Goal: Find contact information: Obtain details needed to contact an individual or organization

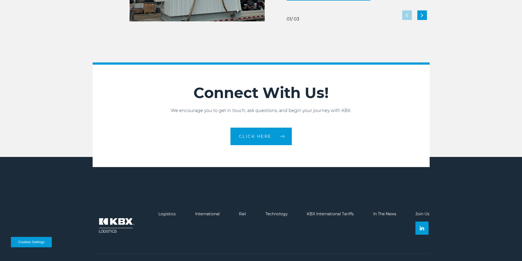
scroll to position [1220, 0]
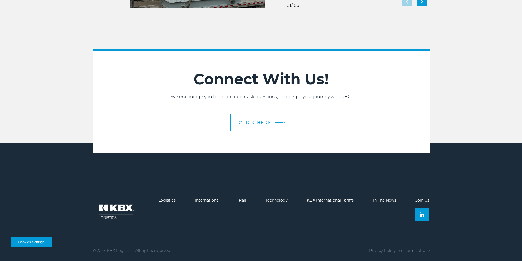
click at [250, 122] on span "CLICK HERE" at bounding box center [255, 123] width 33 height 4
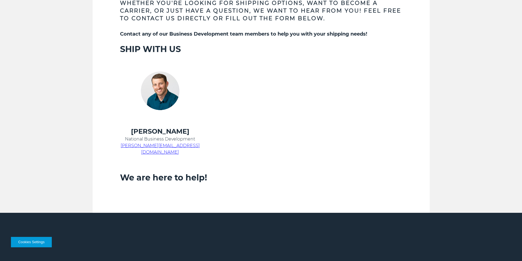
scroll to position [314, 0]
